Goal: Find specific page/section: Find specific page/section

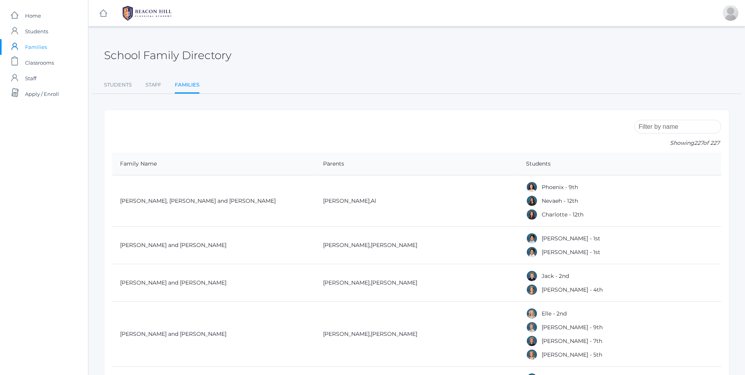
scroll to position [1011, 0]
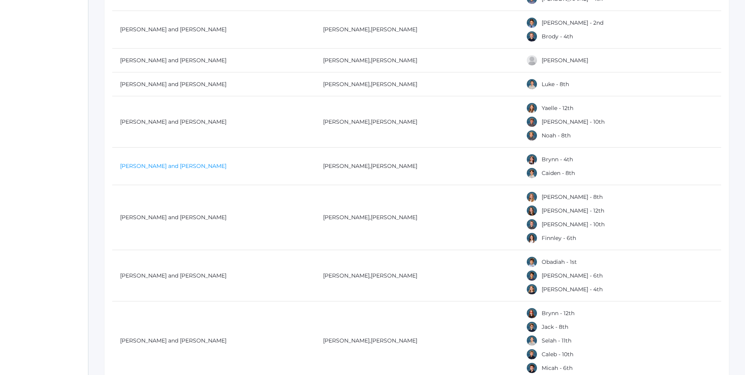
click at [120, 165] on link "[PERSON_NAME] and [PERSON_NAME]" at bounding box center [173, 165] width 106 height 7
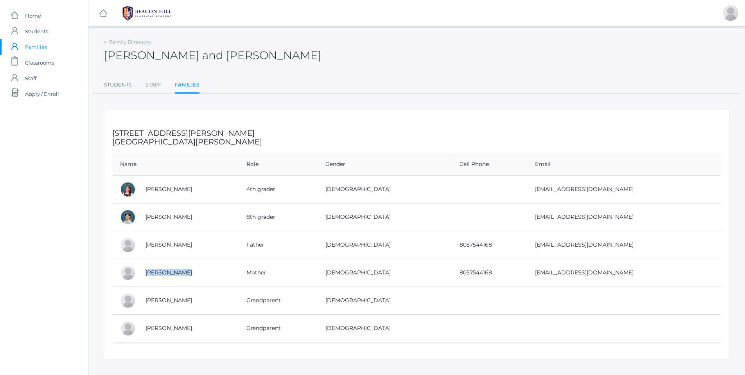
drag, startPoint x: 140, startPoint y: 270, endPoint x: 193, endPoint y: 282, distance: 54.0
click at [193, 282] on td "[PERSON_NAME]" at bounding box center [188, 273] width 101 height 28
copy link "[PERSON_NAME]"
click at [37, 30] on span "Students" at bounding box center [36, 31] width 23 height 16
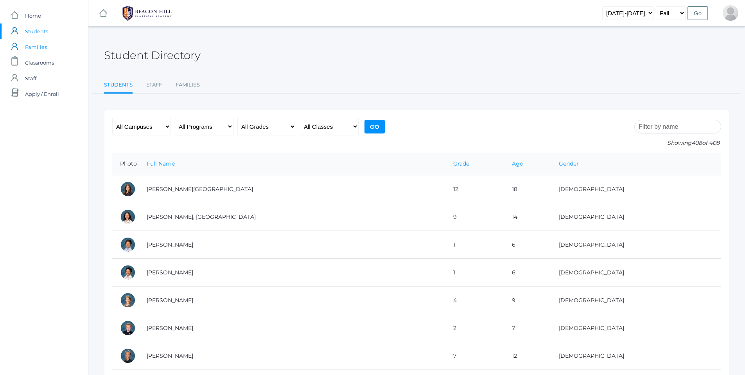
click at [34, 49] on span "Families" at bounding box center [36, 47] width 22 height 16
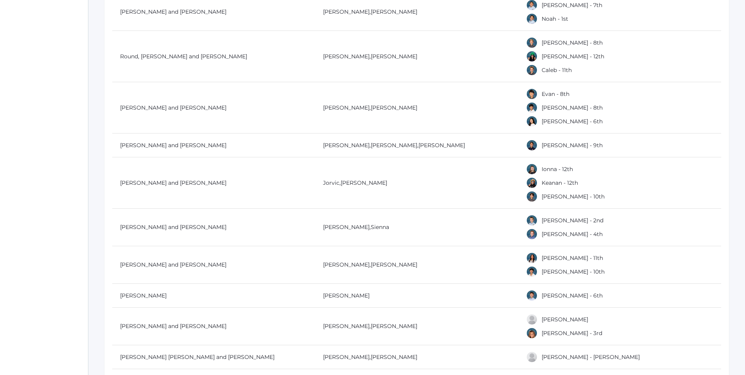
scroll to position [6945, 0]
